Goal: Task Accomplishment & Management: Use online tool/utility

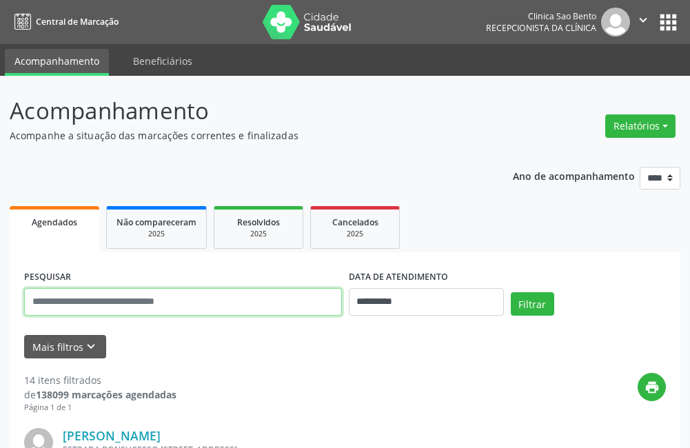
click at [149, 305] on input "text" at bounding box center [183, 302] width 318 height 28
type input "**********"
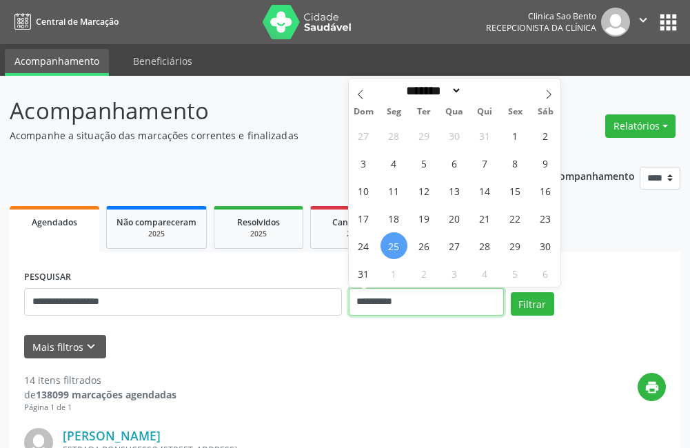
click at [428, 302] on input "**********" at bounding box center [426, 302] width 155 height 28
drag, startPoint x: 428, startPoint y: 302, endPoint x: 401, endPoint y: 301, distance: 27.6
click at [401, 301] on input "**********" at bounding box center [426, 302] width 155 height 28
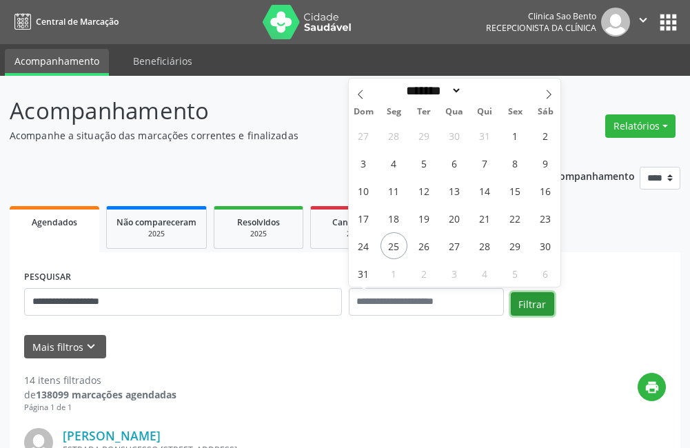
click at [526, 304] on button "Filtrar" at bounding box center [532, 303] width 43 height 23
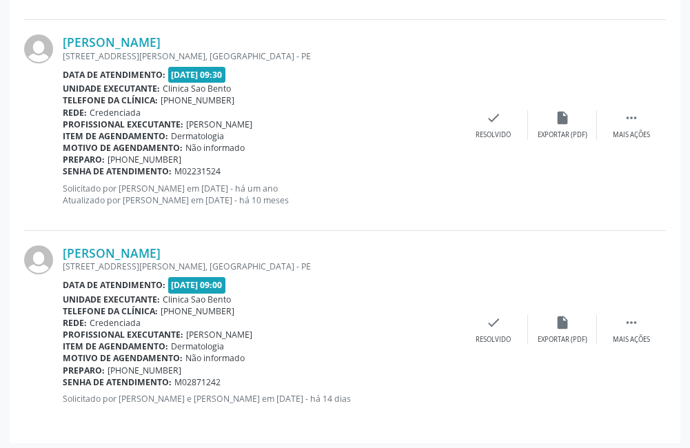
scroll to position [2084, 0]
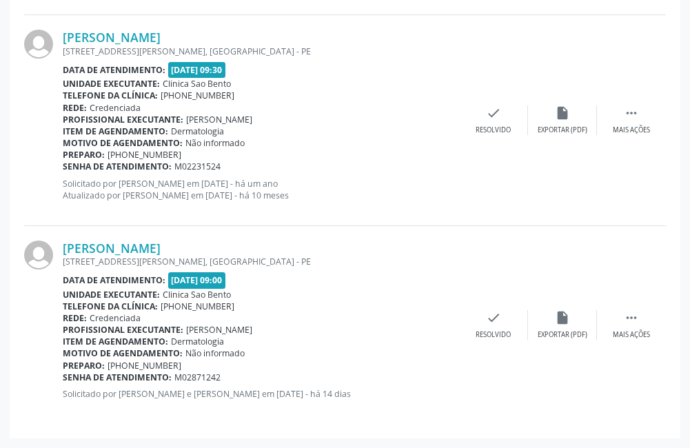
drag, startPoint x: 21, startPoint y: 228, endPoint x: 339, endPoint y: 404, distance: 364.0
drag, startPoint x: 339, startPoint y: 404, endPoint x: 215, endPoint y: 320, distance: 150.2
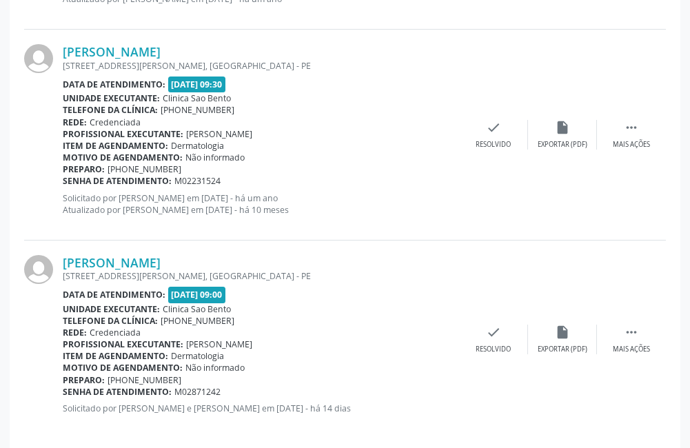
click at [299, 332] on div "Rede: Credenciada" at bounding box center [261, 333] width 397 height 12
click at [181, 332] on div "[PERSON_NAME] [STREET_ADDRESS][PERSON_NAME] Data de atendimento: [DATE] 09:00 U…" at bounding box center [261, 339] width 397 height 169
drag, startPoint x: 181, startPoint y: 332, endPoint x: 210, endPoint y: 360, distance: 40.0
click at [210, 360] on span "Dermatologia" at bounding box center [197, 356] width 53 height 12
drag, startPoint x: 213, startPoint y: 370, endPoint x: 213, endPoint y: 381, distance: 11.0
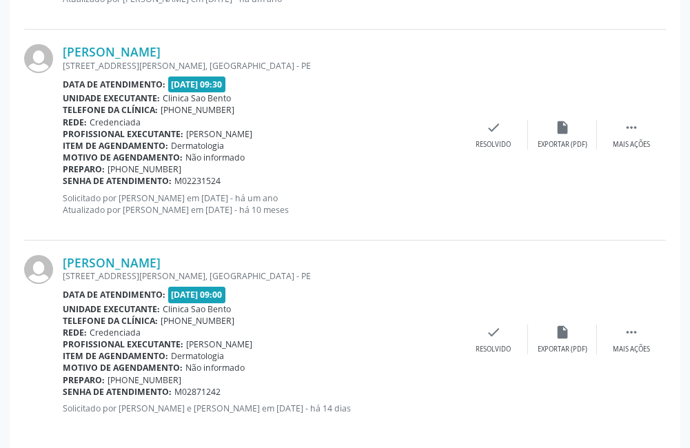
click at [213, 370] on span "Não informado" at bounding box center [215, 368] width 59 height 12
click at [210, 388] on span "M02871242" at bounding box center [198, 392] width 46 height 12
drag, startPoint x: 230, startPoint y: 393, endPoint x: 286, endPoint y: 391, distance: 55.9
click at [286, 391] on div "Senha de atendimento: M02871242" at bounding box center [261, 392] width 397 height 12
